Goal: Information Seeking & Learning: Learn about a topic

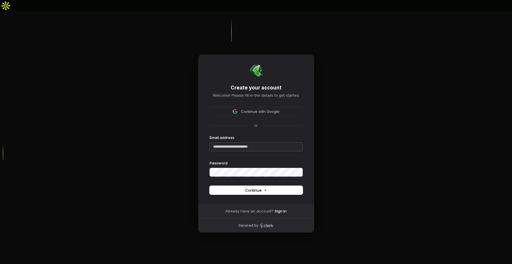
click at [266, 142] on input "Email address" at bounding box center [256, 146] width 93 height 9
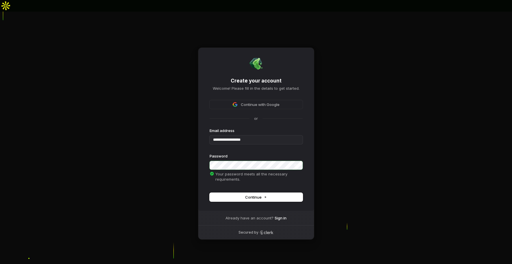
click at [235, 193] on button "Continue" at bounding box center [256, 197] width 93 height 9
type input "**********"
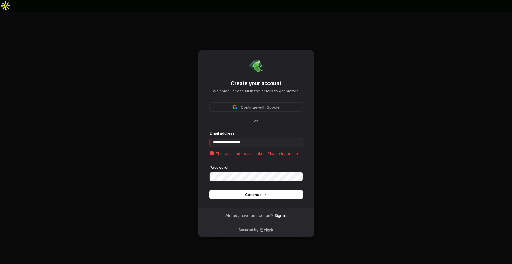
click at [282, 212] on link "Sign in" at bounding box center [281, 214] width 12 height 5
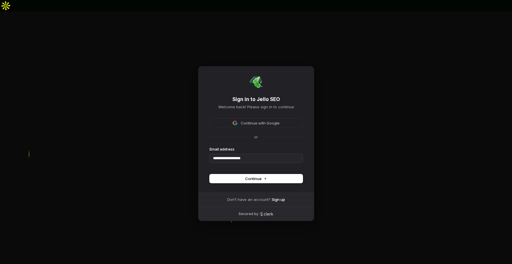
click at [251, 176] on span "Continue" at bounding box center [256, 178] width 22 height 5
type input "**********"
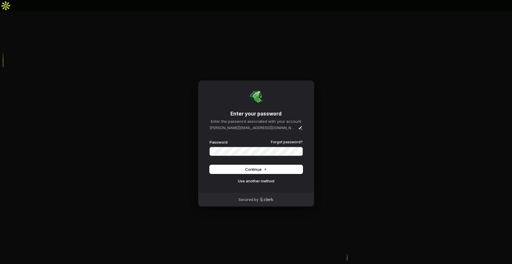
click at [252, 167] on span "Continue" at bounding box center [256, 169] width 22 height 5
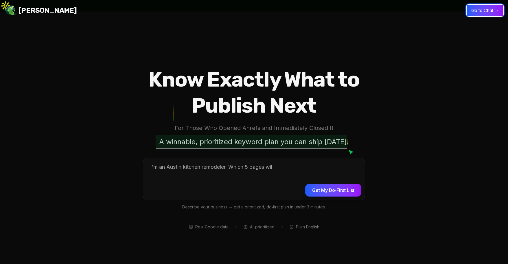
click at [487, 9] on button "Go to Chat →" at bounding box center [484, 11] width 37 height 12
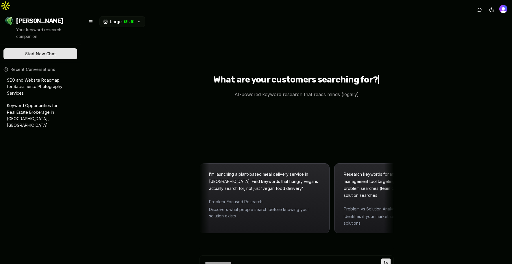
click at [39, 105] on p "Keyword Opportunities for Real Estate Brokerage in [GEOGRAPHIC_DATA], [GEOGRAPH…" at bounding box center [36, 115] width 59 height 26
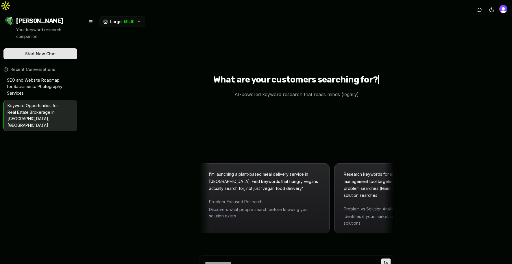
click at [39, 105] on p "Keyword Opportunities for Real Estate Brokerage in [GEOGRAPHIC_DATA], [GEOGRAPH…" at bounding box center [37, 115] width 58 height 26
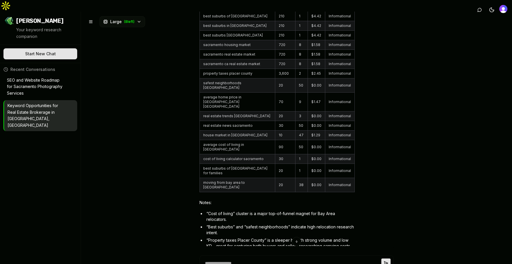
scroll to position [954, 0]
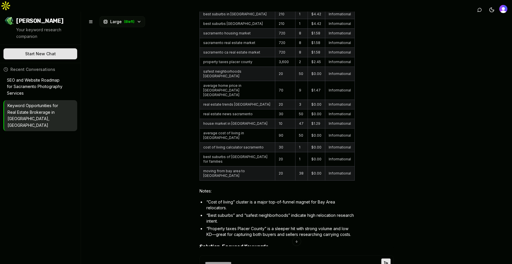
click at [89, 16] on button at bounding box center [91, 21] width 10 height 10
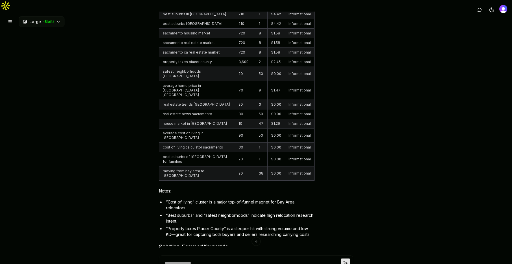
click at [12, 16] on button at bounding box center [10, 21] width 10 height 10
type textarea "*"
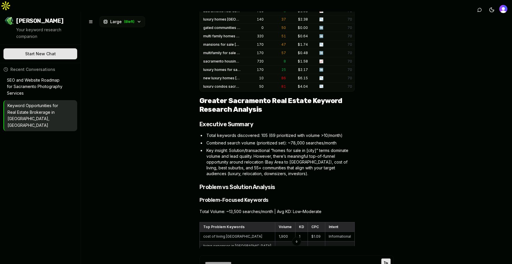
scroll to position [665, 0]
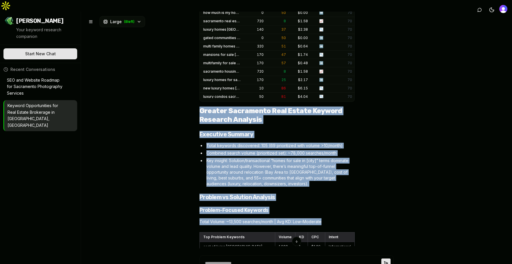
drag, startPoint x: 197, startPoint y: 66, endPoint x: 329, endPoint y: 175, distance: 170.7
copy div "Greater Sacramento Real Estate Keyword Research Analysis Executive Summary Tota…"
click at [348, 237] on rect "button" at bounding box center [349, 238] width 2 height 2
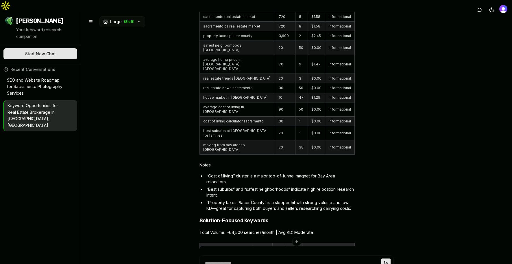
scroll to position [983, 0]
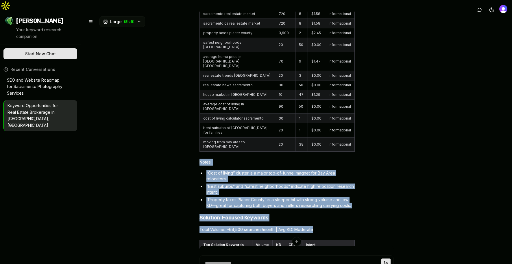
drag, startPoint x: 198, startPoint y: 81, endPoint x: 329, endPoint y: 147, distance: 146.9
copy div "Notes: “Cost of living” cluster is a major top-of-funnel magnet for Bay Area re…"
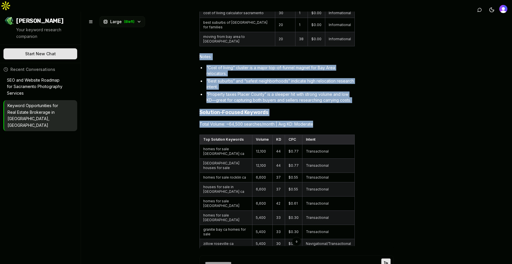
scroll to position [1098, 0]
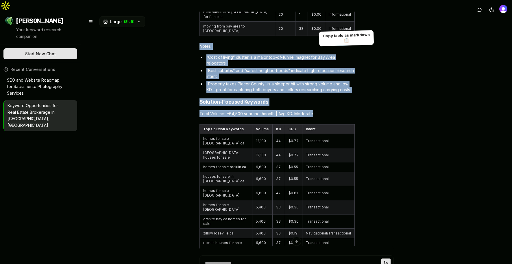
click at [347, 128] on icon "button" at bounding box center [348, 129] width 3 height 3
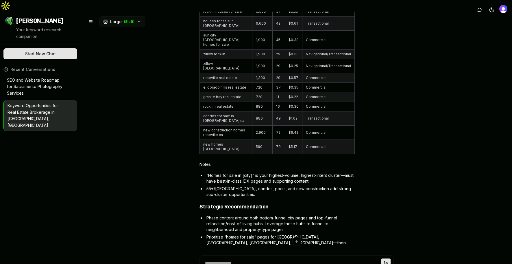
scroll to position [1330, 0]
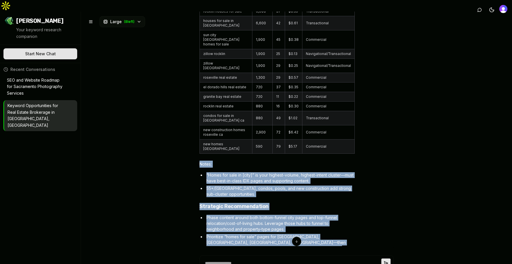
drag, startPoint x: 198, startPoint y: 46, endPoint x: 314, endPoint y: 189, distance: 184.4
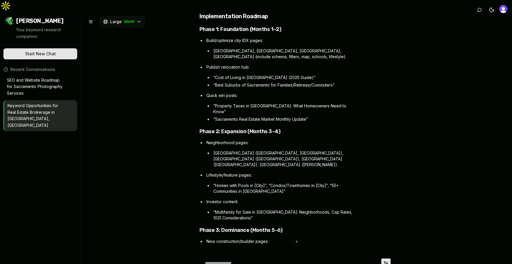
scroll to position [1763, 0]
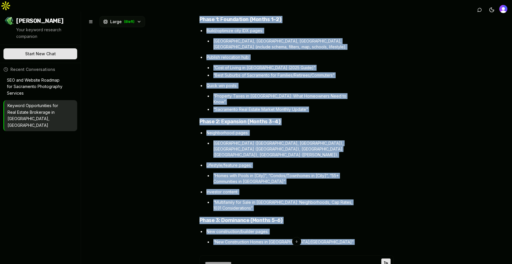
copy div "Lorem: “Ipsum dol sita co [adip]” el sedd eiusmod-tempor, incidid-utlabo etdolo…"
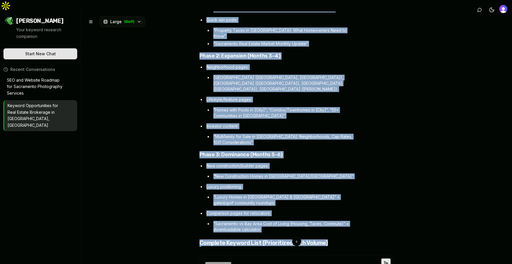
scroll to position [1850, 0]
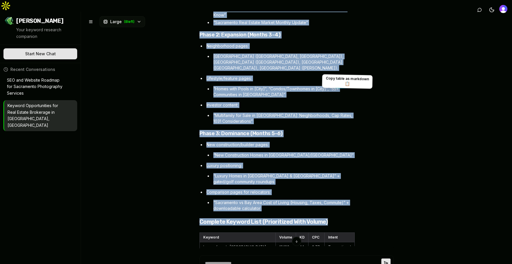
click at [348, 236] on icon "button" at bounding box center [348, 237] width 3 height 3
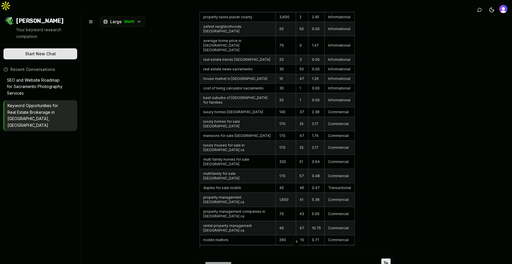
scroll to position [2486, 0]
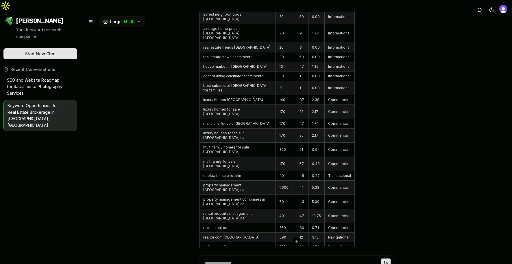
drag, startPoint x: 197, startPoint y: 93, endPoint x: 380, endPoint y: 150, distance: 191.5
copy div "Notes on zero/low-volume terms (too specific or niche): “gated communities gran…"
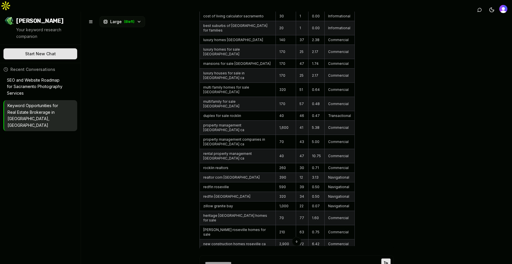
scroll to position [2573, 0]
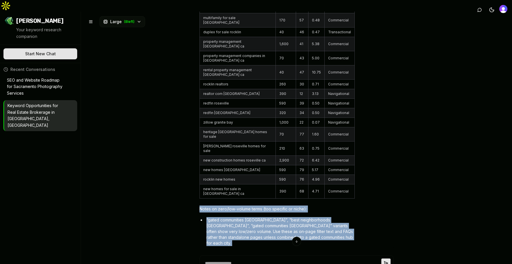
scroll to position [2688, 0]
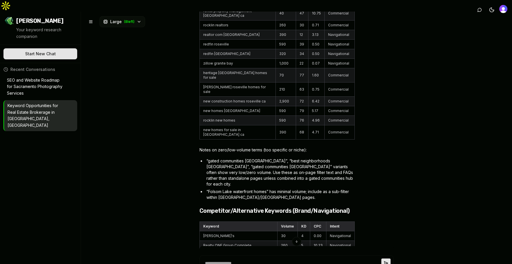
drag, startPoint x: 197, startPoint y: 72, endPoint x: 313, endPoint y: 200, distance: 172.5
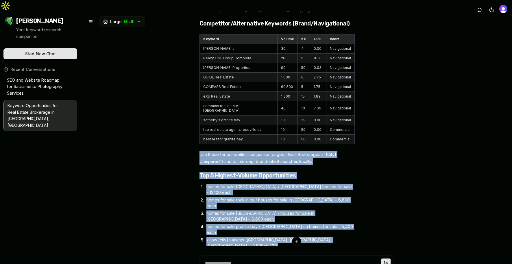
scroll to position [2891, 0]
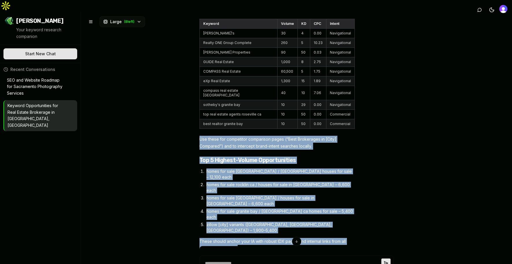
copy div "Lor ipsum dol sitametcon adipiscing elits (“Doei Temporinci ut [Labo] Etdolore”…"
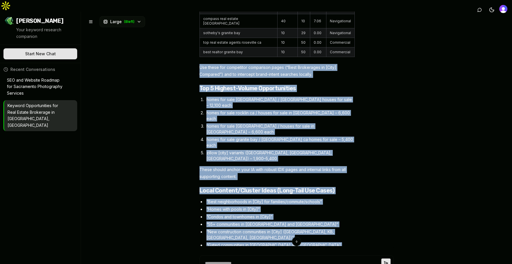
scroll to position [2977, 0]
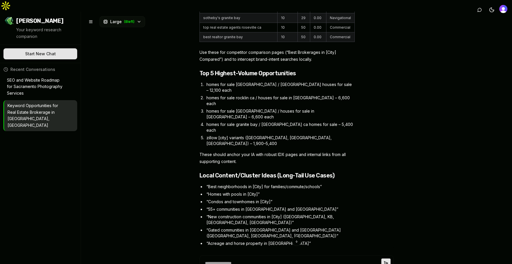
drag, startPoint x: 198, startPoint y: 40, endPoint x: 267, endPoint y: 81, distance: 80.0
copy div "Greater Sacramento Real Estate – Site Architecture, Internal Linking, and Top 1…"
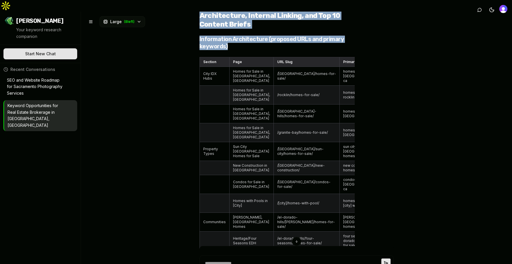
scroll to position [3411, 0]
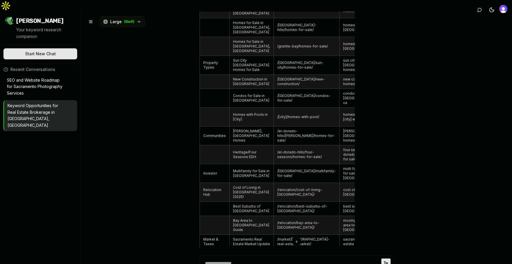
click at [196, 43] on div "I want to know the biggest keyword opportunities for a real estate brokerage in…" at bounding box center [296, 144] width 431 height 264
click at [197, 43] on div "I want to know the biggest keyword opportunities for a real estate brokerage in…" at bounding box center [296, 144] width 431 height 264
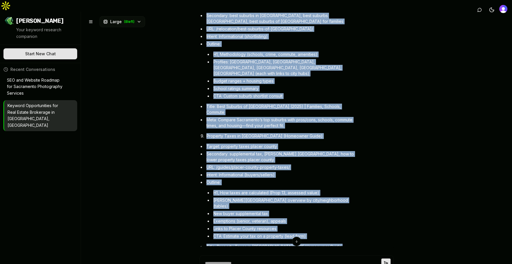
scroll to position [4975, 0]
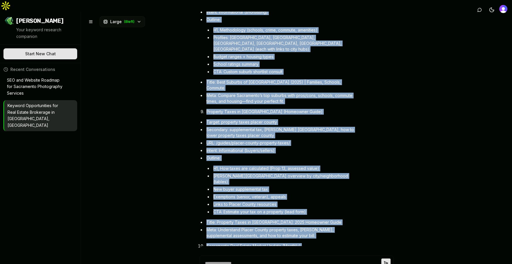
drag, startPoint x: 197, startPoint y: 43, endPoint x: 278, endPoint y: 203, distance: 179.8
click at [278, 203] on div "I want to know the biggest keyword opportunities for a real estate brokerage in…" at bounding box center [296, 144] width 431 height 264
copy div "Lorem: Ips dolo sita co adipiscinge seddo. Eiusm temporincidi utlabore (e.d., M…"
click at [55, 77] on p "SEO and Website Roadmap for Sacramento Photography Services" at bounding box center [36, 87] width 59 height 20
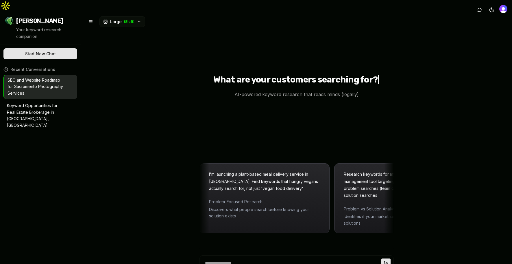
scroll to position [0, 0]
click at [46, 77] on p "SEO and Website Roadmap for Sacramento Photography Services" at bounding box center [37, 87] width 58 height 20
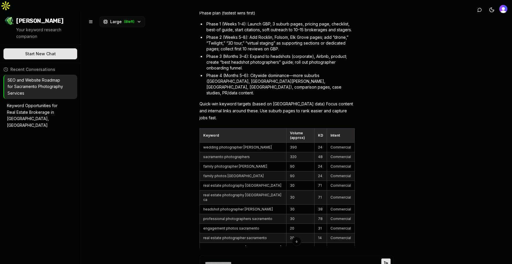
scroll to position [1199, 0]
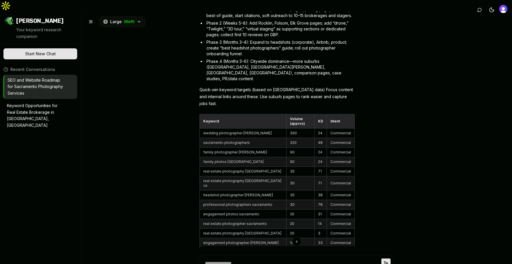
drag, startPoint x: 197, startPoint y: 70, endPoint x: 271, endPoint y: 56, distance: 75.2
click at [271, 56] on div "Here’s a practical, low-effort-first roadmap to roll up Sacramento photography—…" at bounding box center [277, 244] width 156 height 1532
copy div "Lore’i d sitametco, adi-elitse-doeiu tempori ut labo et Doloremagn aliquaenima—…"
click at [348, 118] on icon "button" at bounding box center [348, 119] width 3 height 3
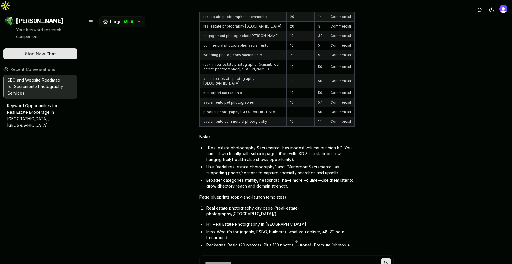
scroll to position [1430, 0]
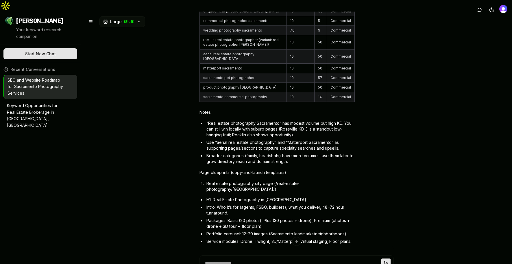
drag, startPoint x: 197, startPoint y: 55, endPoint x: 246, endPoint y: 179, distance: 132.9
click at [246, 179] on div "I want to roll up the market around [GEOGRAPHIC_DATA], [US_STATE] for photograp…" at bounding box center [296, 144] width 431 height 264
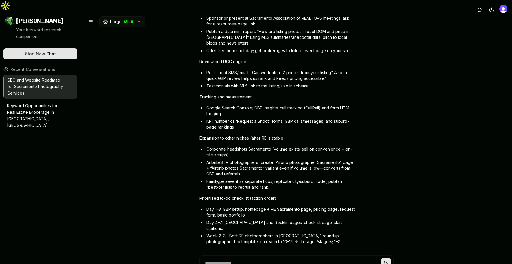
scroll to position [1950, 0]
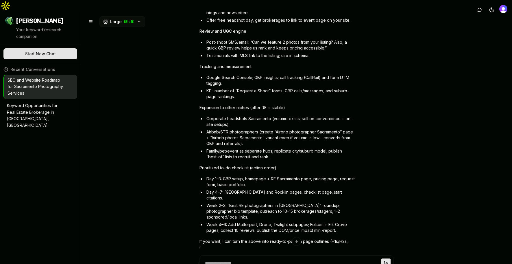
click at [221, 238] on p "If you want, I can turn the above into ready-to-publish page outlines (H1s/H2s,…" at bounding box center [277, 248] width 156 height 21
copy div "Lorem “Ipsu dolors ametconsect Adipiscing” eli seddoe tempor inc utla ET. Dol m…"
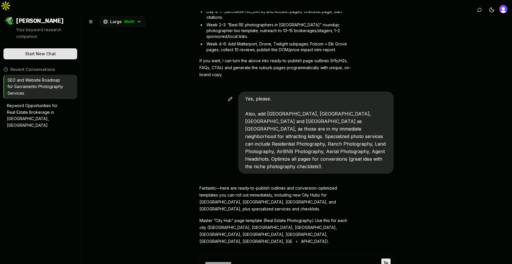
scroll to position [2181, 0]
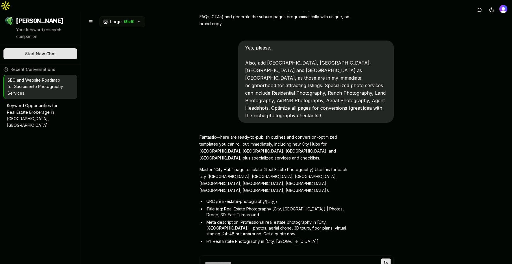
drag, startPoint x: 198, startPoint y: 54, endPoint x: 300, endPoint y: 150, distance: 140.3
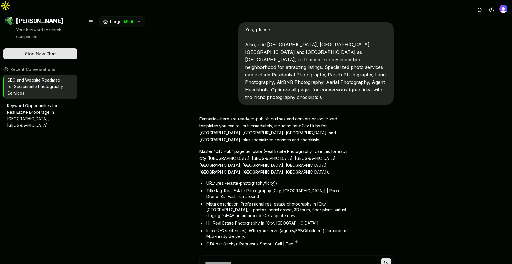
scroll to position [2095, 0]
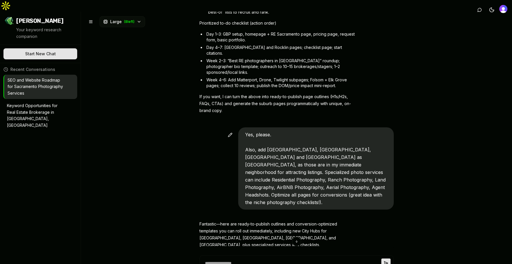
drag, startPoint x: 244, startPoint y: 59, endPoint x: 274, endPoint y: 121, distance: 68.7
click at [274, 131] on p "Yes, please. Also, add [GEOGRAPHIC_DATA], [GEOGRAPHIC_DATA], [GEOGRAPHIC_DATA] …" at bounding box center [316, 168] width 142 height 75
copy span "Yes, please. Also, add [GEOGRAPHIC_DATA], [GEOGRAPHIC_DATA], [GEOGRAPHIC_DATA] …"
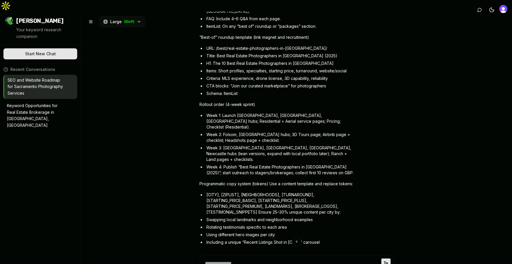
scroll to position [4146, 0]
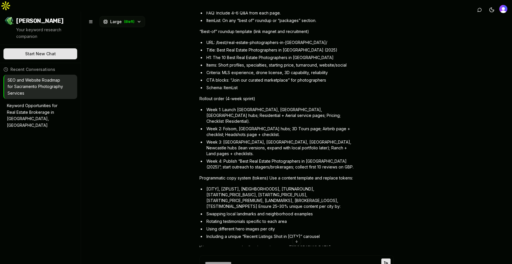
drag, startPoint x: 197, startPoint y: 142, endPoint x: 306, endPoint y: 68, distance: 132.1
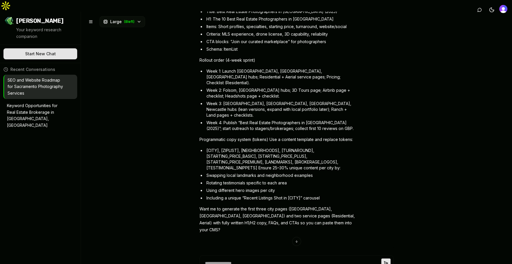
scroll to position [4203, 0]
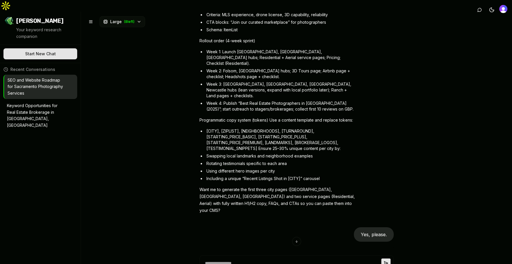
drag, startPoint x: 197, startPoint y: 52, endPoint x: 278, endPoint y: 179, distance: 150.1
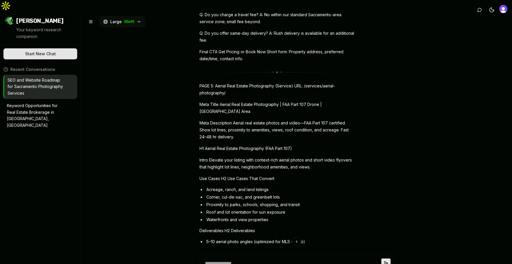
scroll to position [6197, 0]
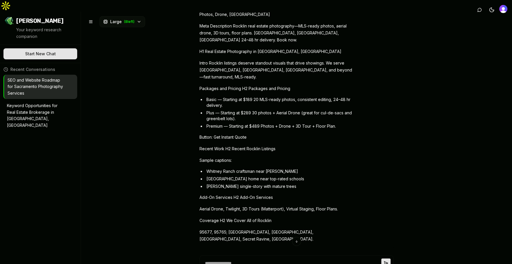
scroll to position [5417, 0]
